Goal: Task Accomplishment & Management: Complete application form

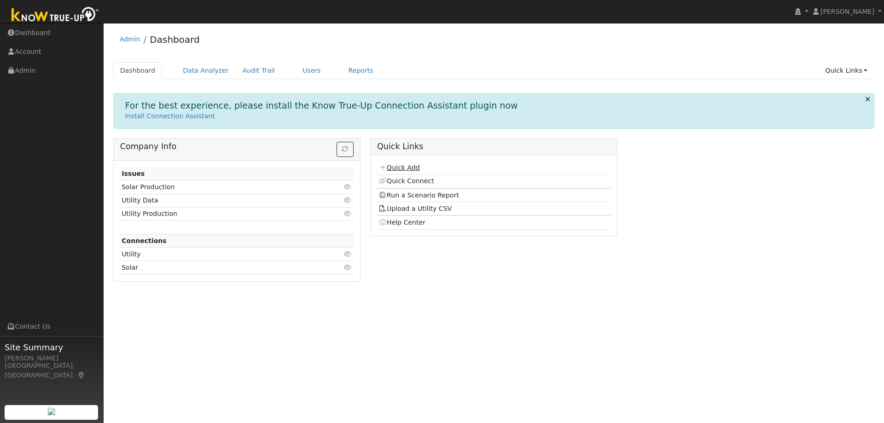
click at [395, 171] on link "Quick Add" at bounding box center [399, 167] width 41 height 7
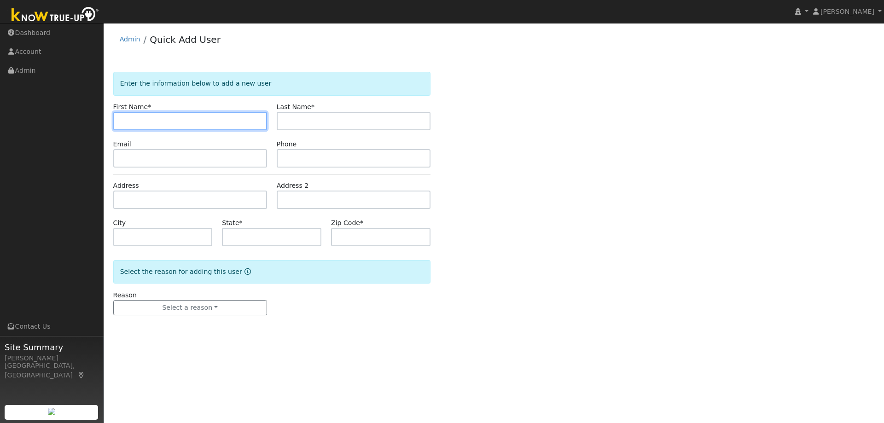
paste input "Gino Elliott"
type input "Gino"
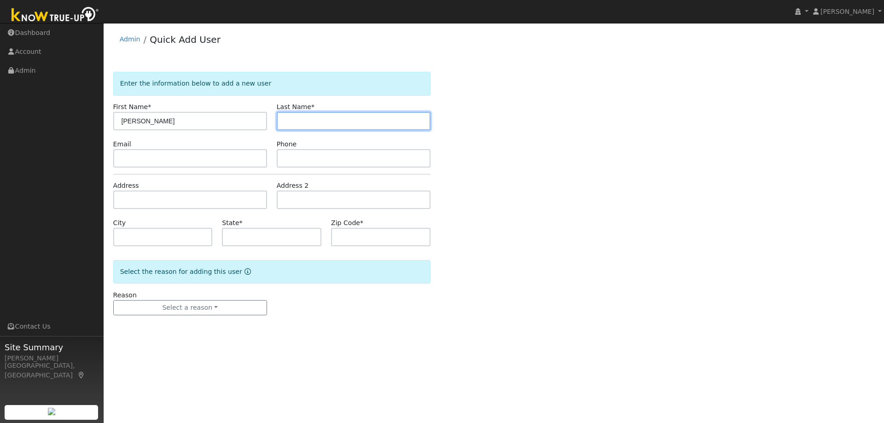
paste input "Elliott"
type input "Elliott"
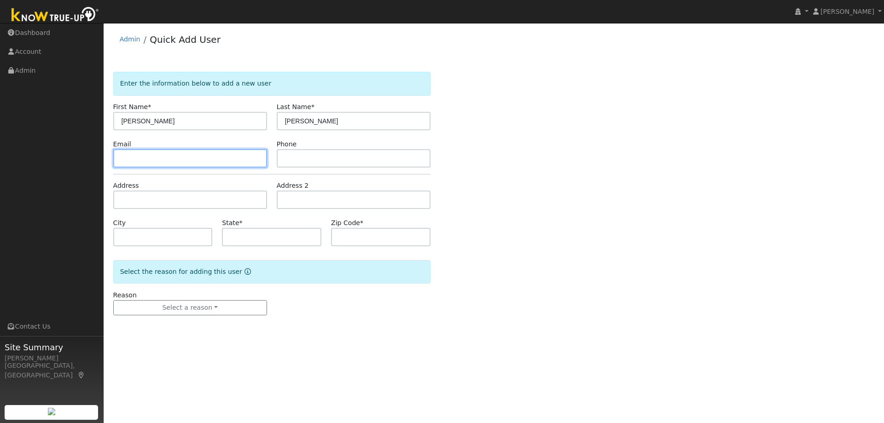
click at [243, 155] on input "text" at bounding box center [190, 158] width 154 height 18
paste input "gino.rgm@gmail.com"
type input "gino.rgm@gmail.com"
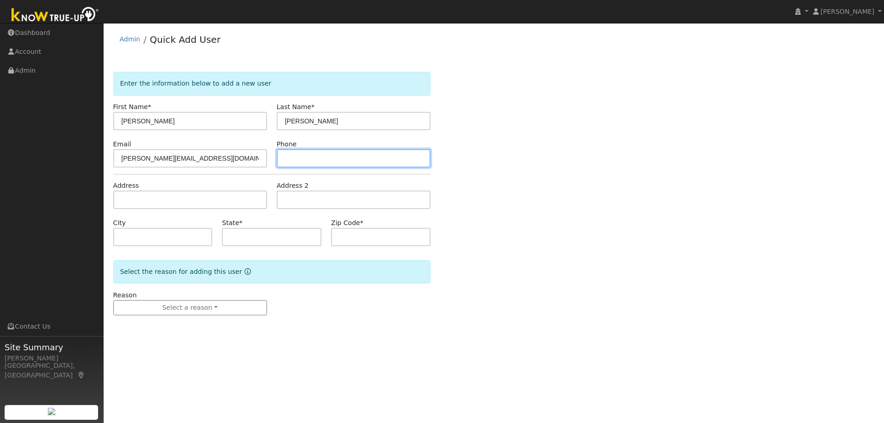
click at [304, 160] on input "text" at bounding box center [354, 158] width 154 height 18
paste input "5109083310"
type input "5109083310"
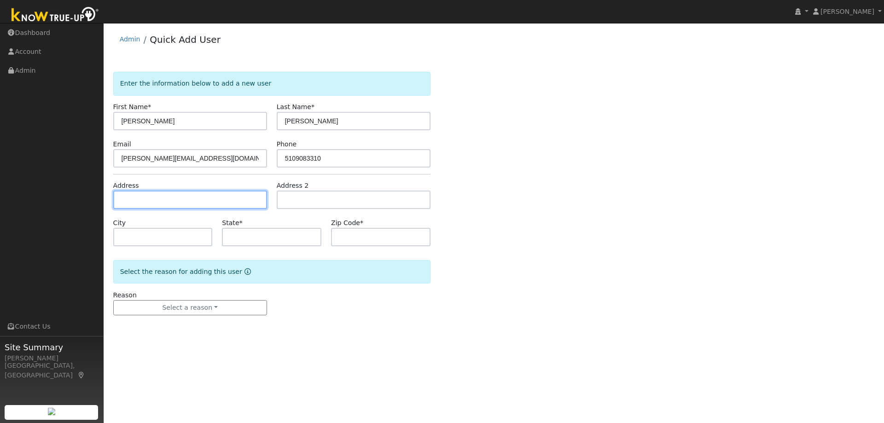
click at [197, 207] on input "text" at bounding box center [190, 200] width 154 height 18
paste input "2056 Almond Ave, Concord Ca.94520"
type input "2056 Almond Avenue"
type input "Concord"
type input "CA"
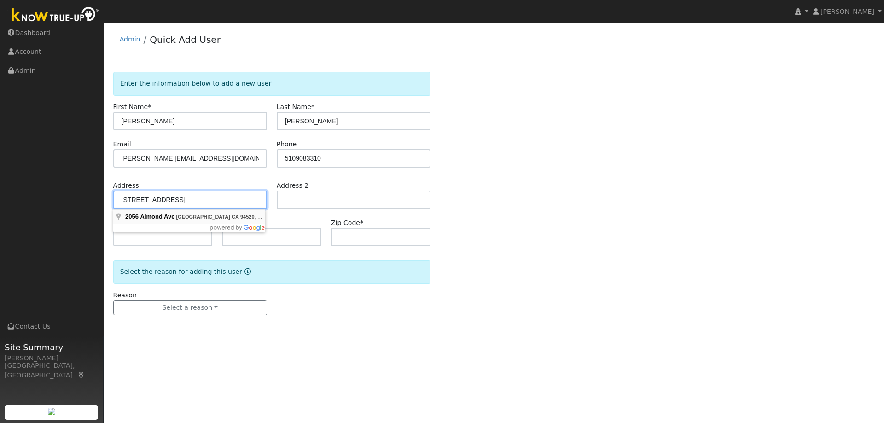
type input "94520"
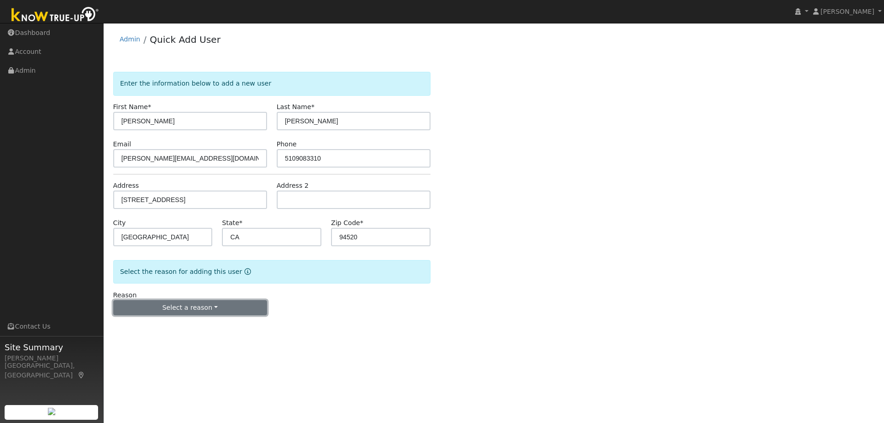
click at [192, 313] on button "Select a reason" at bounding box center [190, 308] width 154 height 16
click at [168, 326] on link "New lead" at bounding box center [165, 327] width 102 height 13
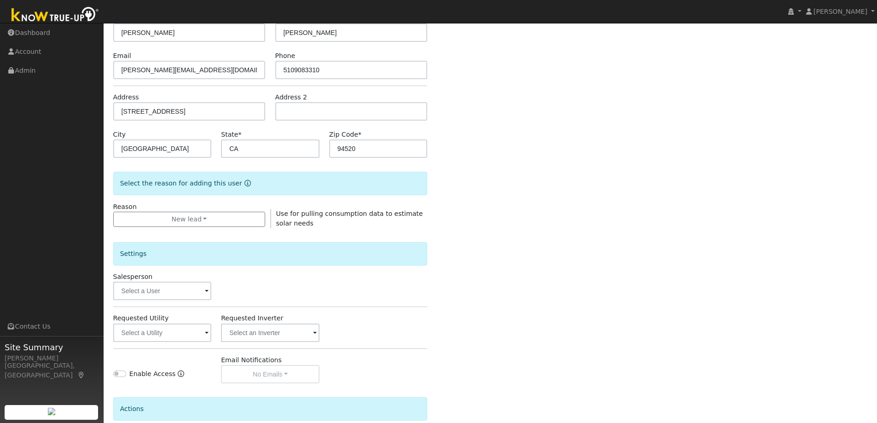
scroll to position [138, 0]
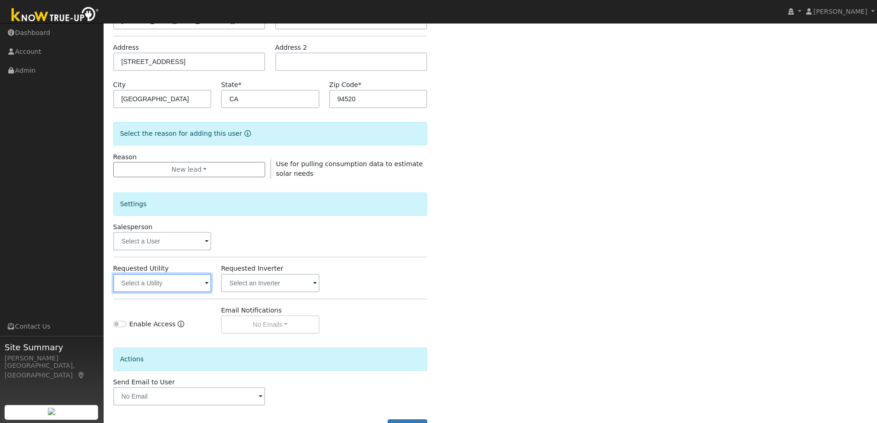
click at [166, 285] on input "text" at bounding box center [162, 283] width 99 height 18
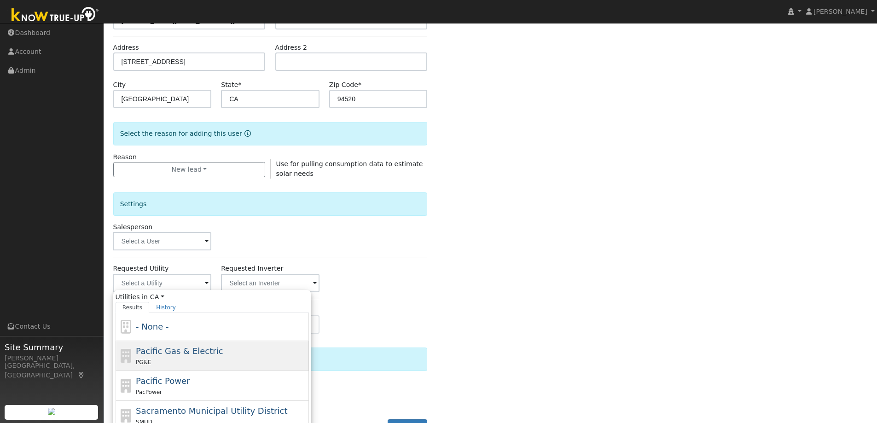
click at [212, 358] on div "PG&E" at bounding box center [221, 362] width 171 height 10
type input "Pacific Gas & Electric"
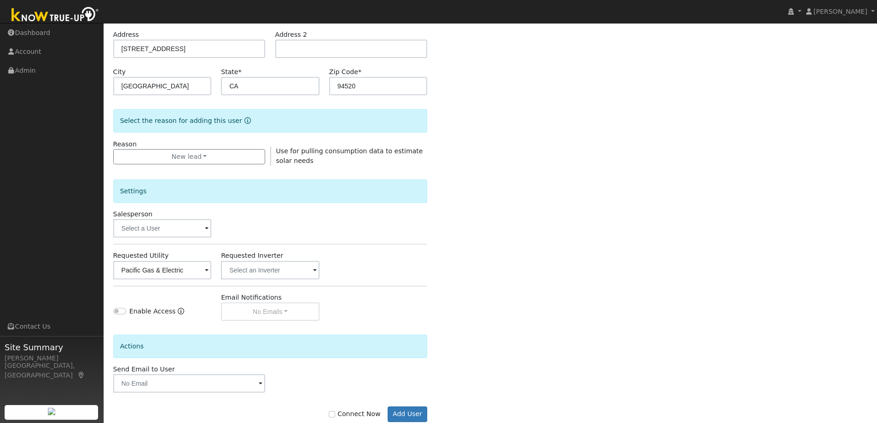
scroll to position [173, 0]
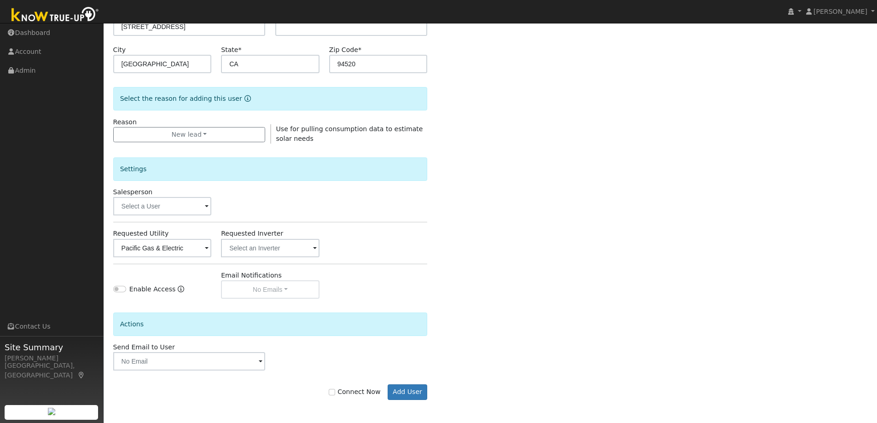
click at [354, 386] on div "Connect Now Add User" at bounding box center [270, 393] width 324 height 16
click at [365, 395] on label "Connect Now" at bounding box center [355, 392] width 52 height 10
click at [335, 395] on input "Connect Now" at bounding box center [332, 392] width 6 height 6
checkbox input "true"
click at [398, 394] on button "Add User" at bounding box center [408, 393] width 40 height 16
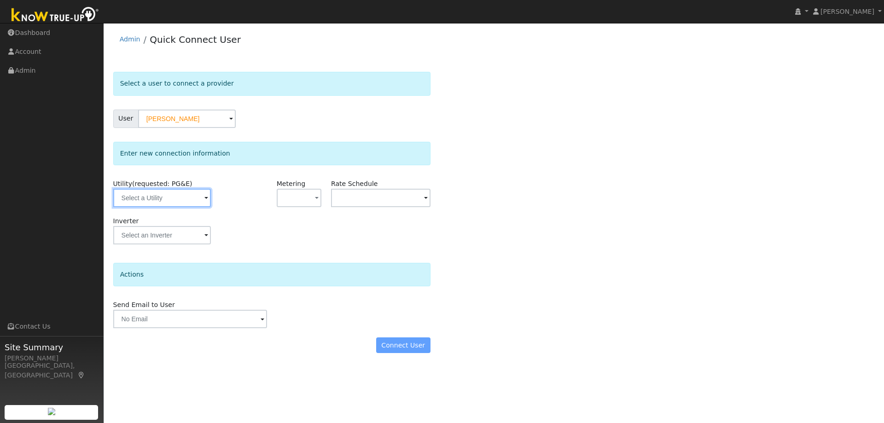
click at [165, 201] on input "text" at bounding box center [162, 198] width 98 height 18
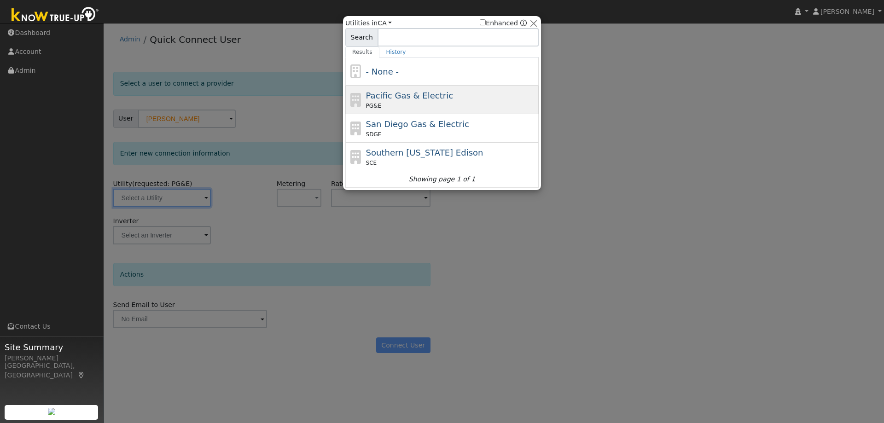
click at [395, 114] on div "Pacific Gas & Electric PG&E" at bounding box center [441, 128] width 193 height 29
type input "PG&E"
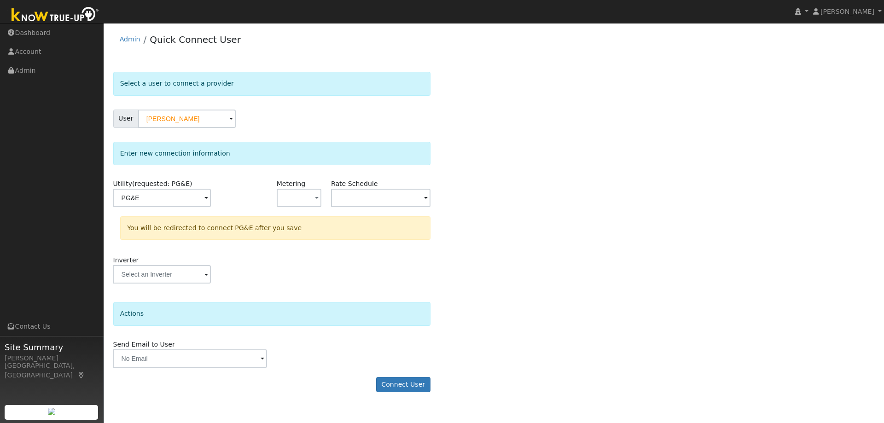
click at [418, 396] on form "Select a user to connect a provider User Gino Elliott Account Default Account D…" at bounding box center [271, 237] width 317 height 330
click at [416, 385] on button "Connect User" at bounding box center [403, 385] width 54 height 16
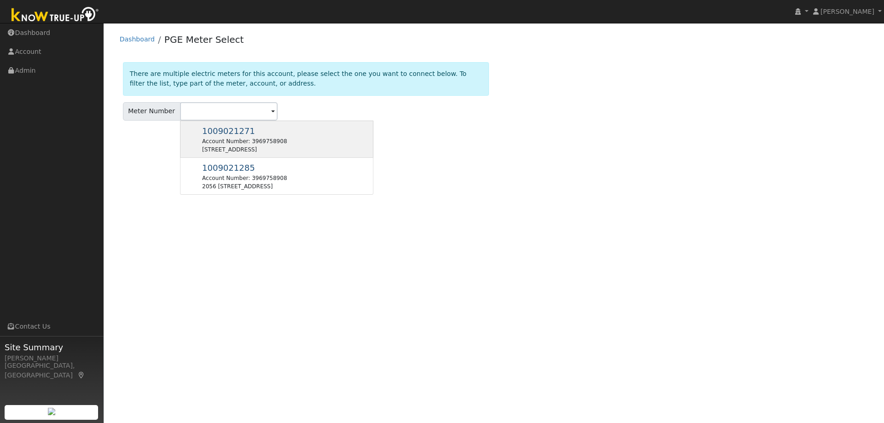
click at [316, 158] on div "1009021271 Account Number: 3969758908 2056 Almond Ave, Concord, CA 94520" at bounding box center [276, 176] width 193 height 37
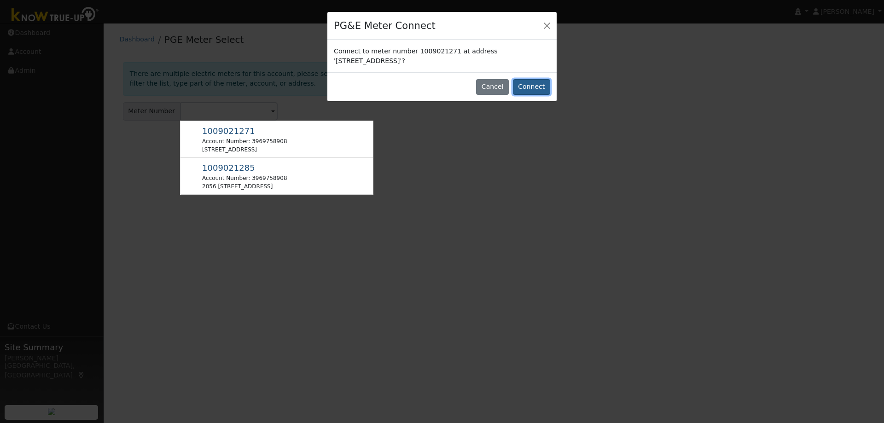
click at [532, 85] on button "Connect" at bounding box center [531, 87] width 37 height 16
